Goal: Task Accomplishment & Management: Manage account settings

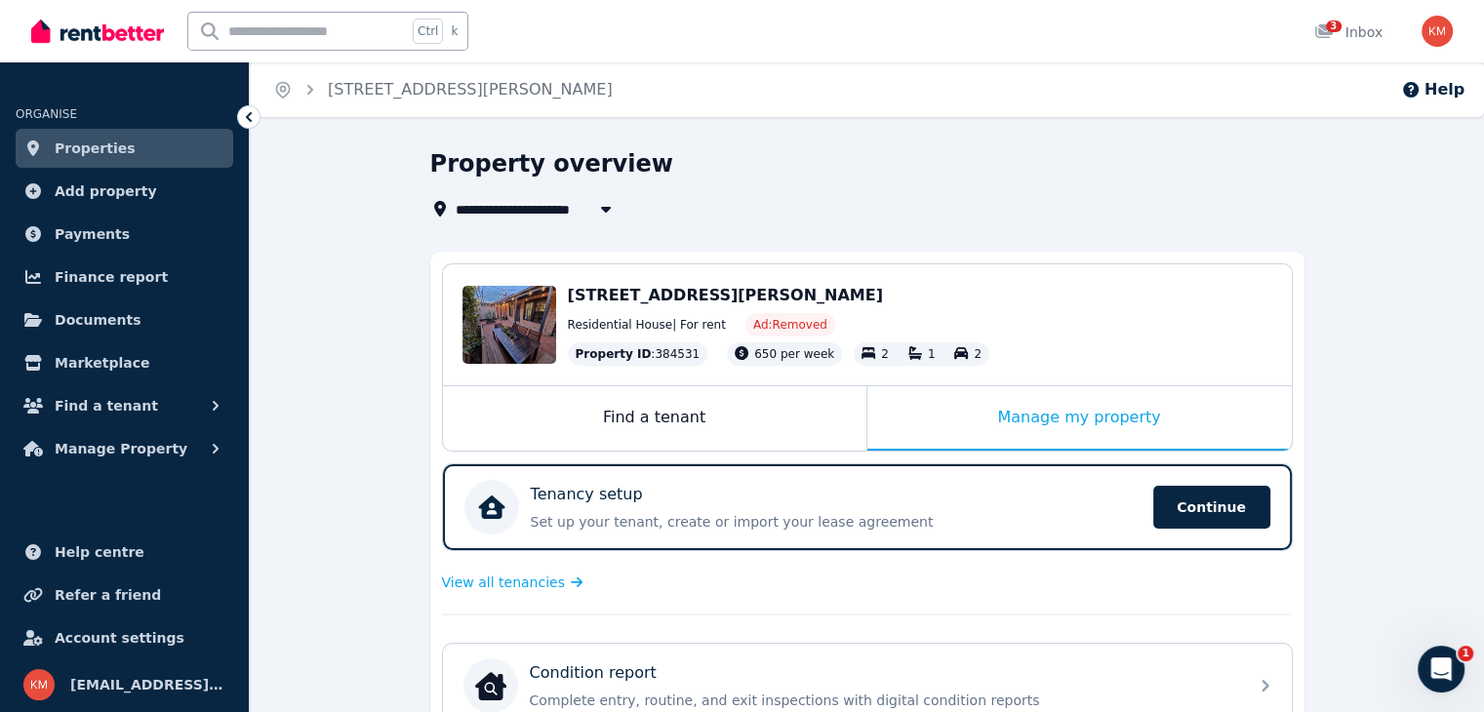
drag, startPoint x: 529, startPoint y: 336, endPoint x: 839, endPoint y: 291, distance: 313.5
click at [839, 291] on div "Edit 27 Hallett St, Adelaide SA 5000 Residential House | For rent Ad: Removed P…" at bounding box center [867, 324] width 849 height 121
click at [839, 291] on div "27 Hallett St, Adelaide SA 5000" at bounding box center [920, 295] width 704 height 23
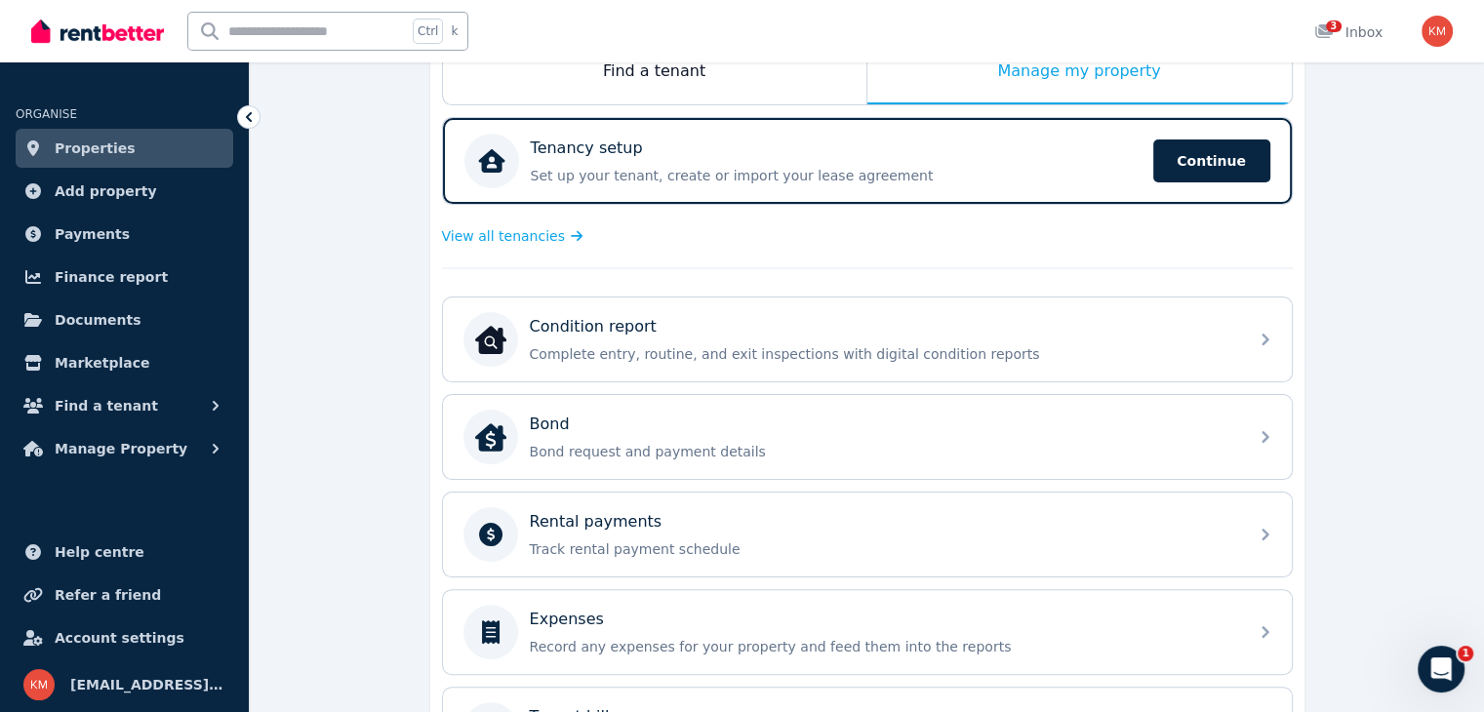
scroll to position [364, 0]
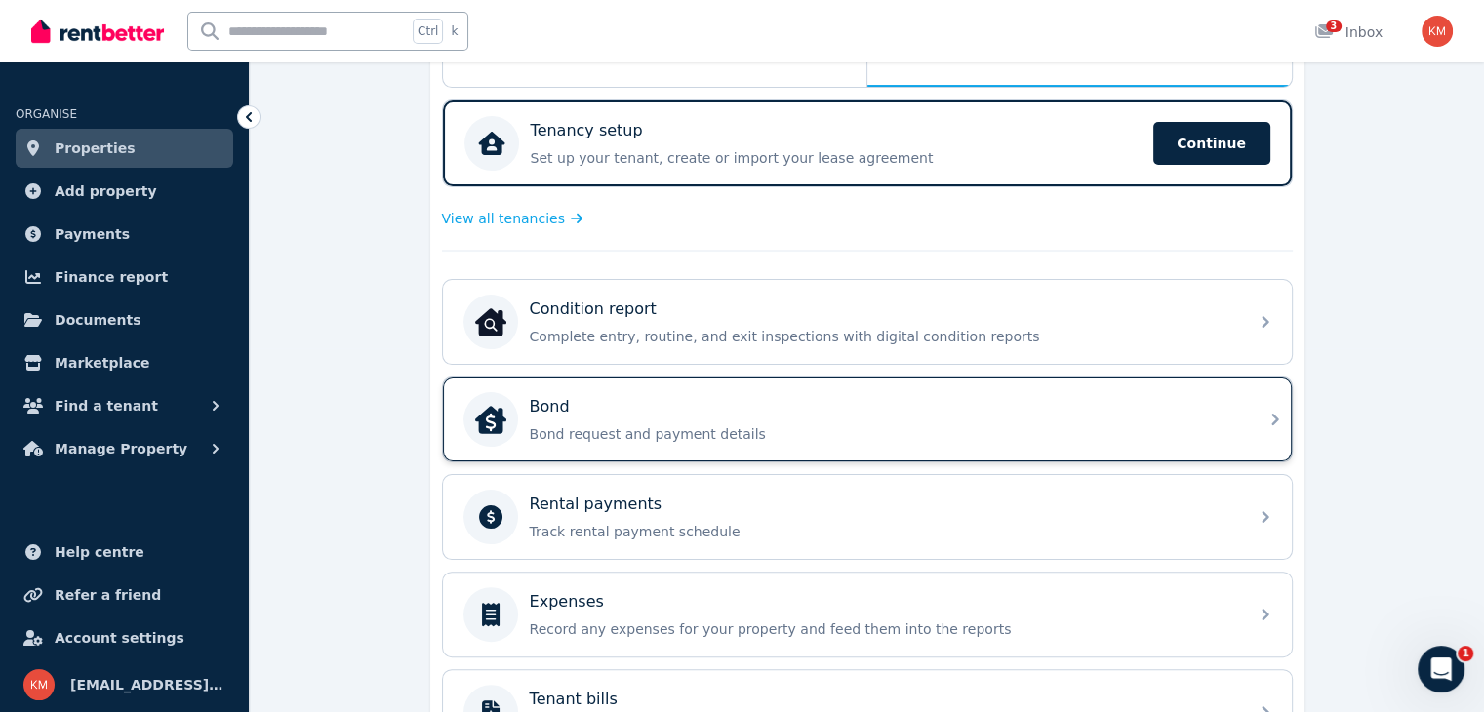
click at [1133, 442] on div "Bond Bond request and payment details" at bounding box center [867, 419] width 849 height 84
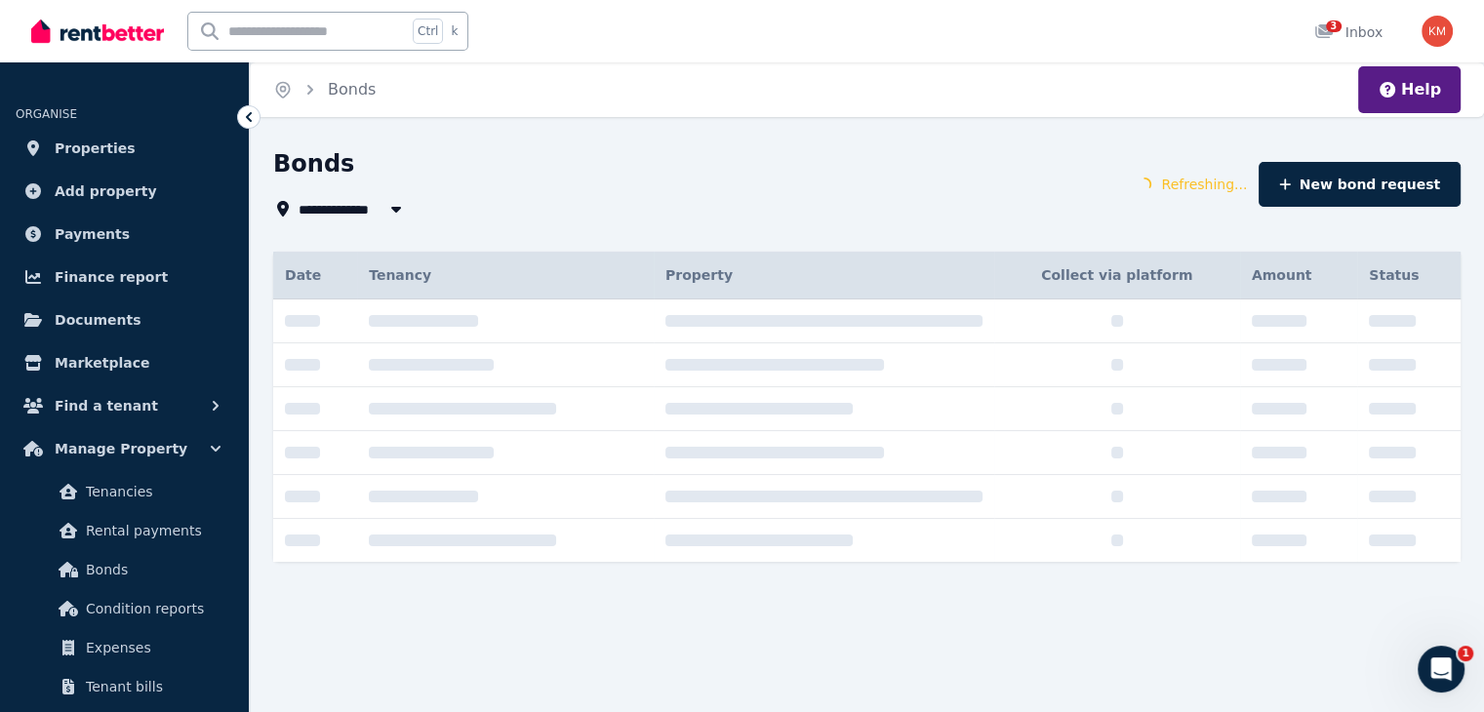
type input "**********"
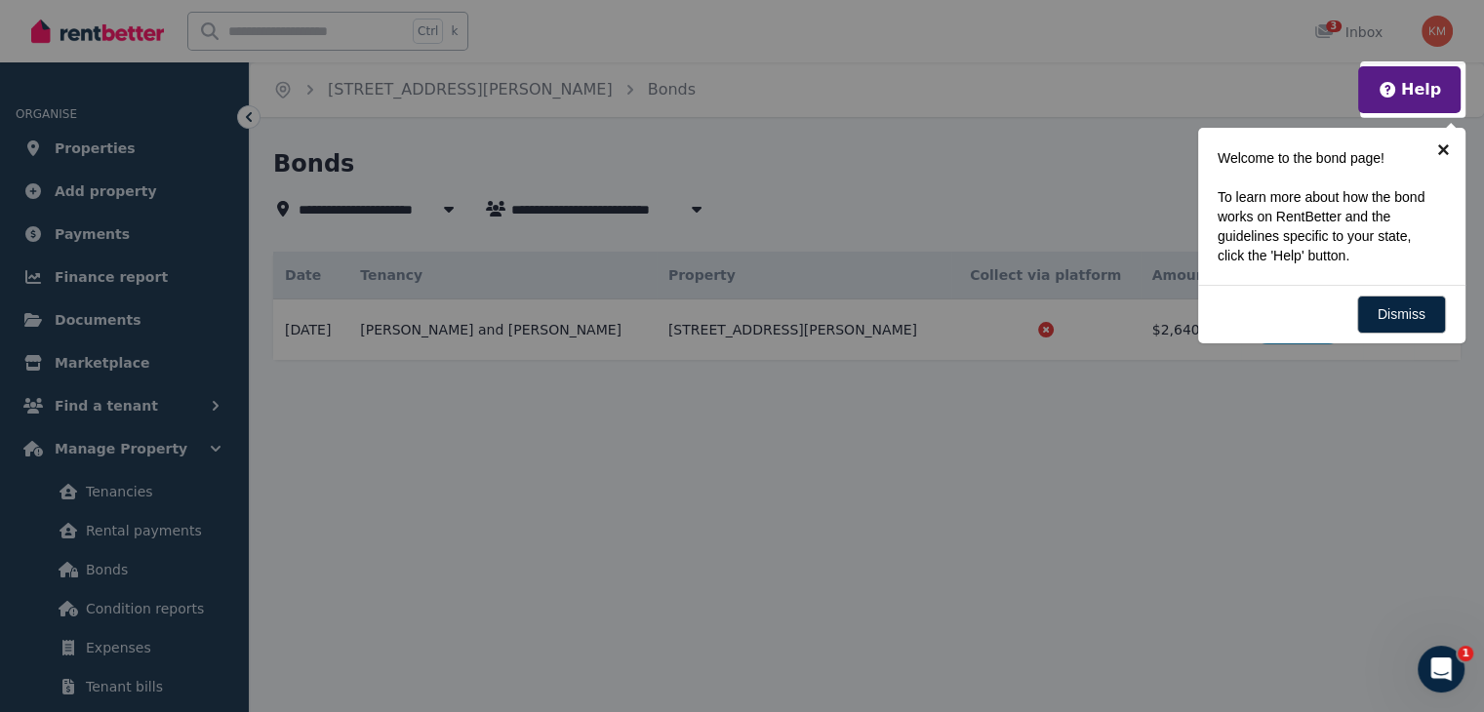
click at [1442, 147] on link "×" at bounding box center [1443, 150] width 44 height 44
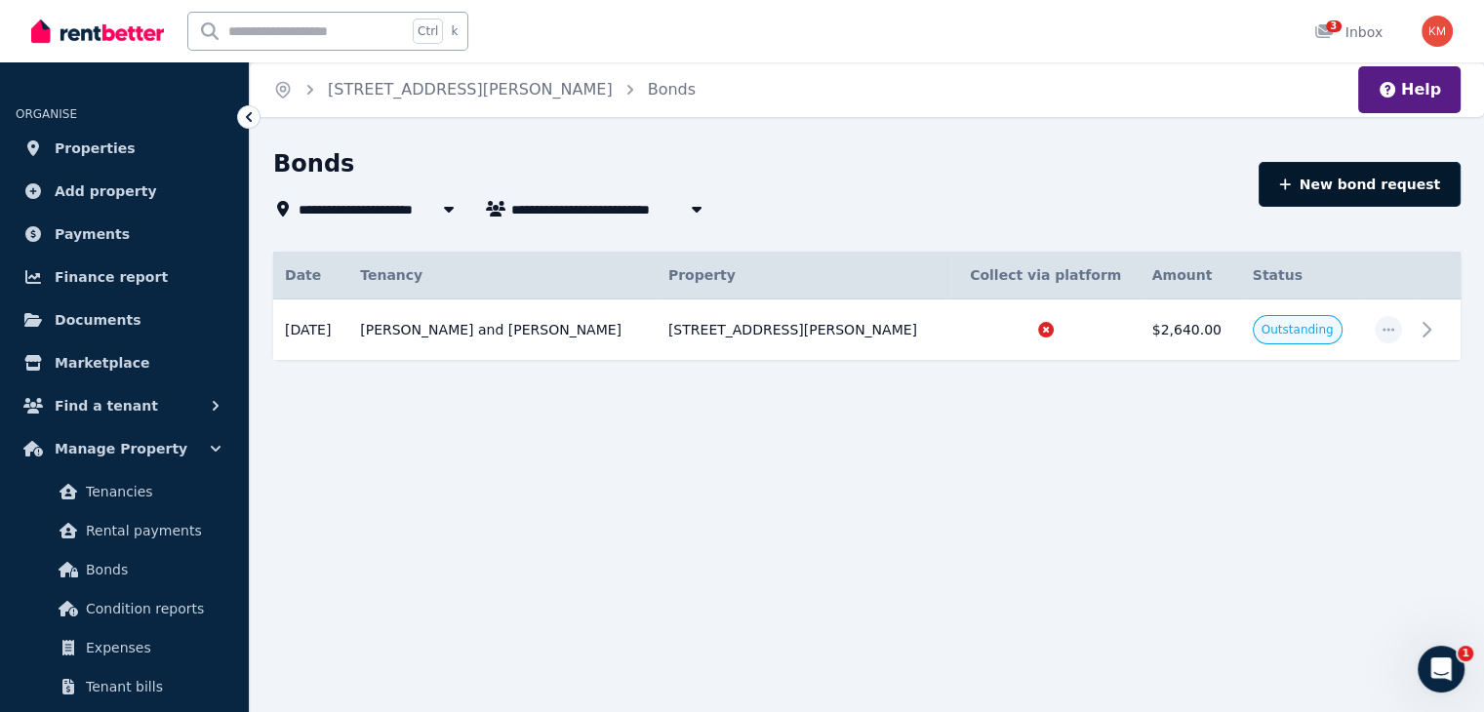
click at [1365, 180] on button "New bond request" at bounding box center [1359, 184] width 202 height 45
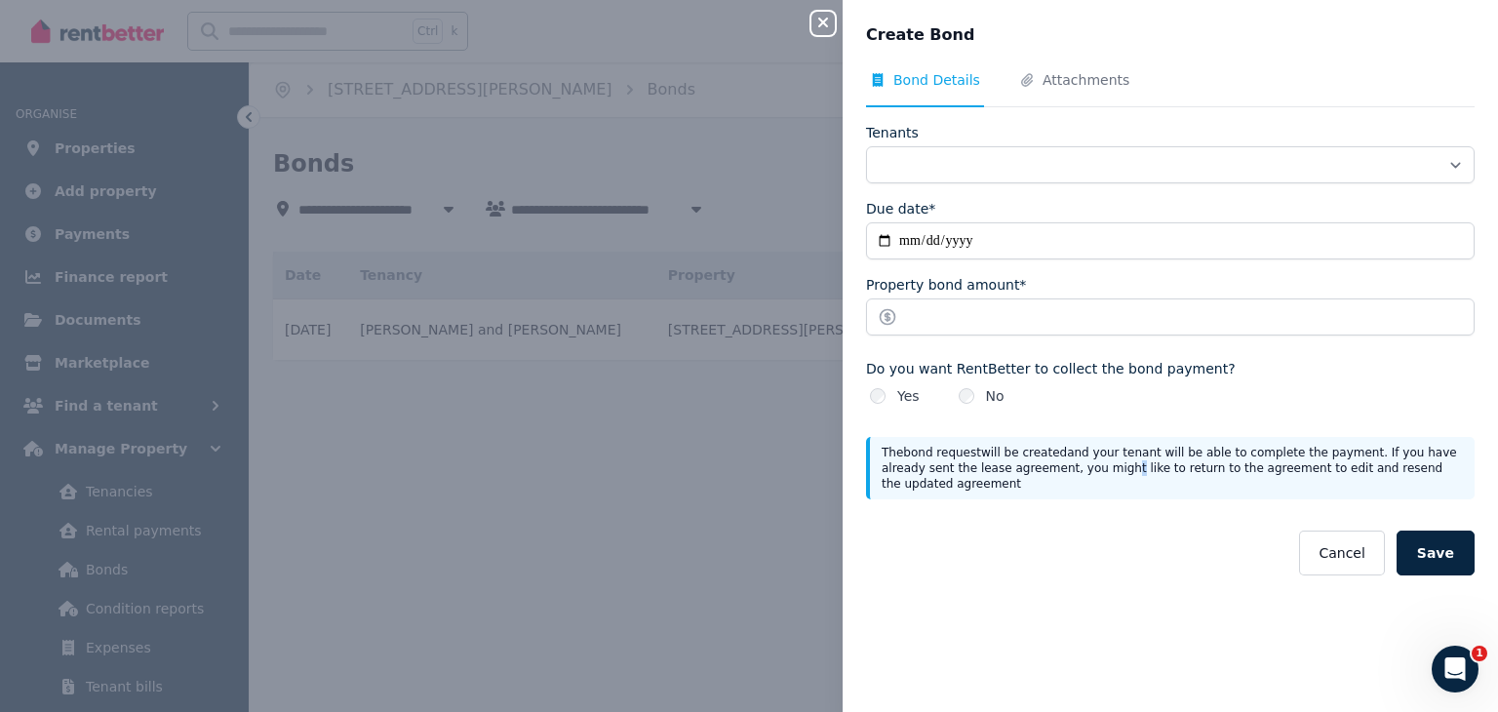
click at [1063, 468] on p "The bond request will be created and your tenant will be able to complete the p…" at bounding box center [1172, 468] width 581 height 47
click at [632, 540] on div "**********" at bounding box center [749, 356] width 1498 height 712
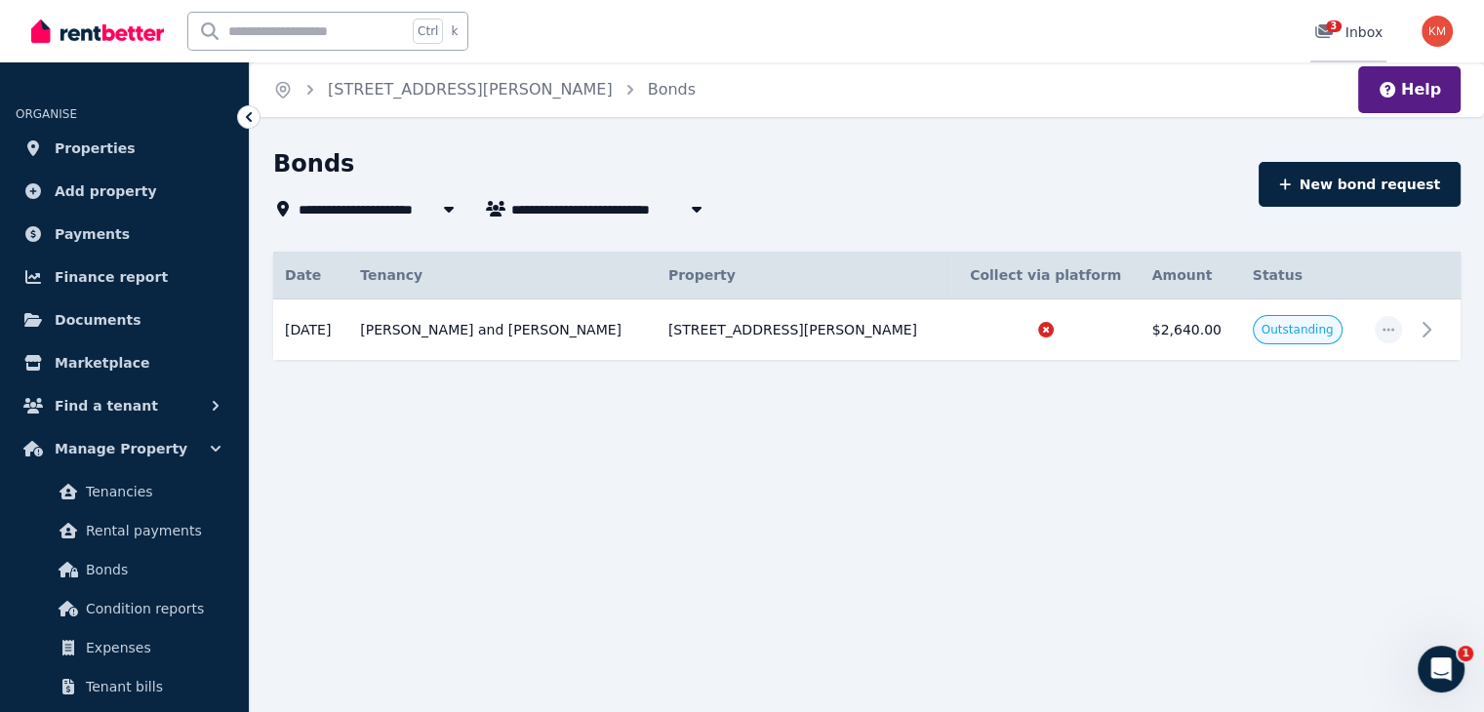
click at [1325, 32] on icon at bounding box center [1324, 31] width 18 height 14
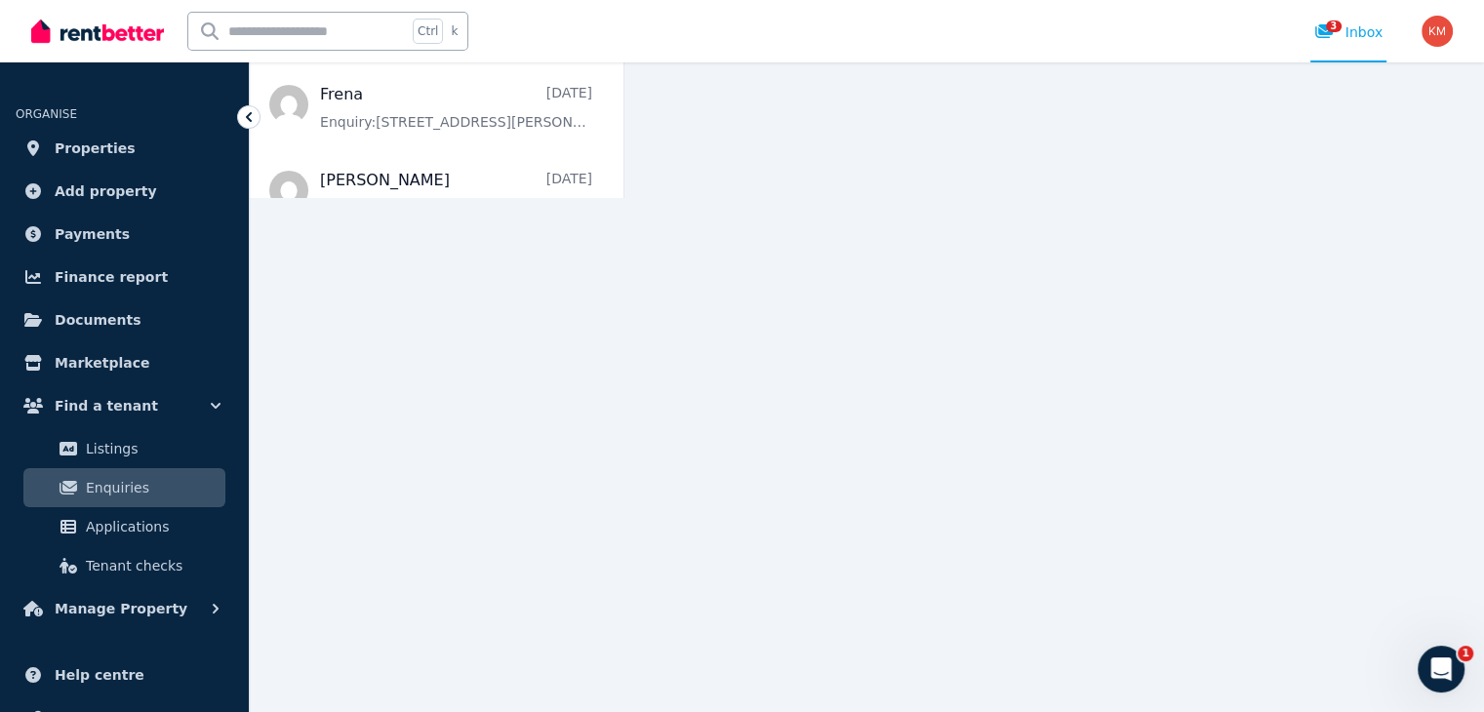
scroll to position [698, 0]
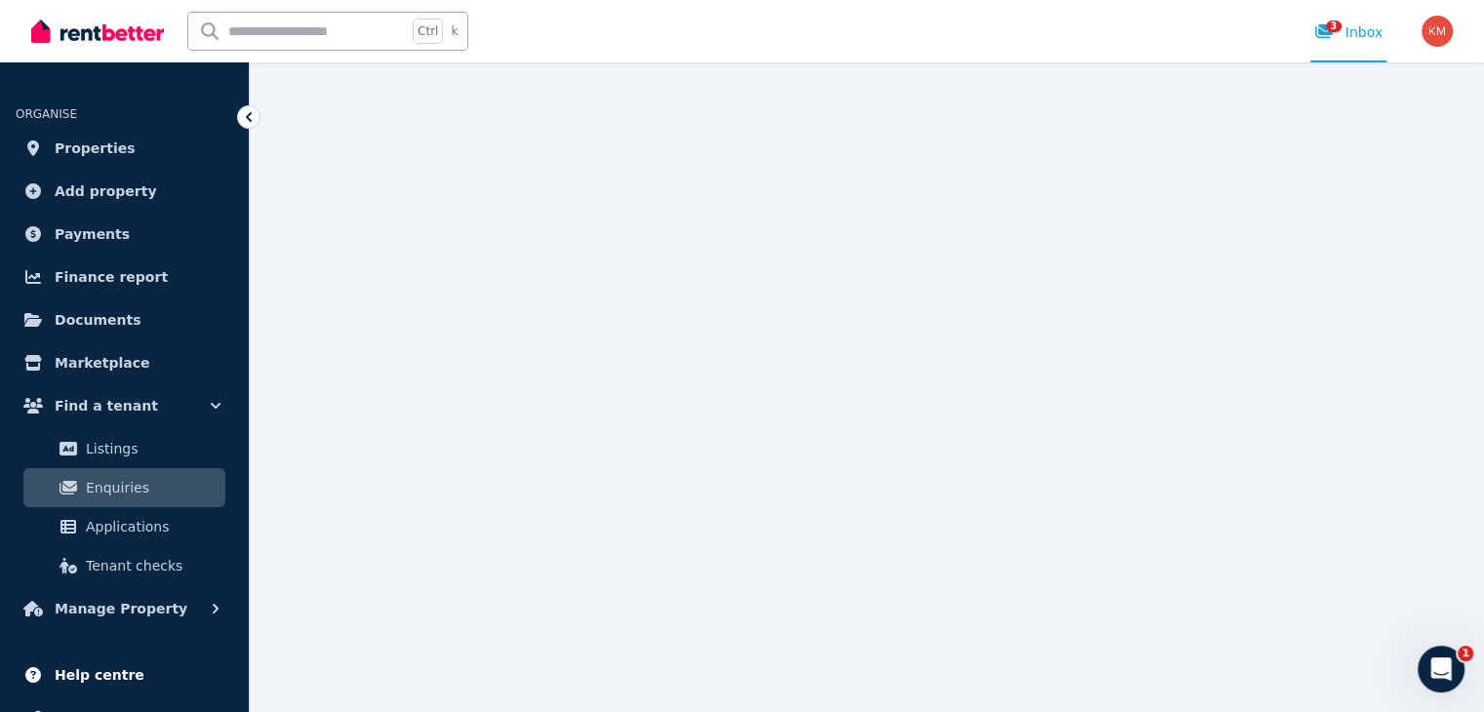
click at [142, 684] on link "Help centre" at bounding box center [125, 674] width 218 height 39
